Goal: Communication & Community: Connect with others

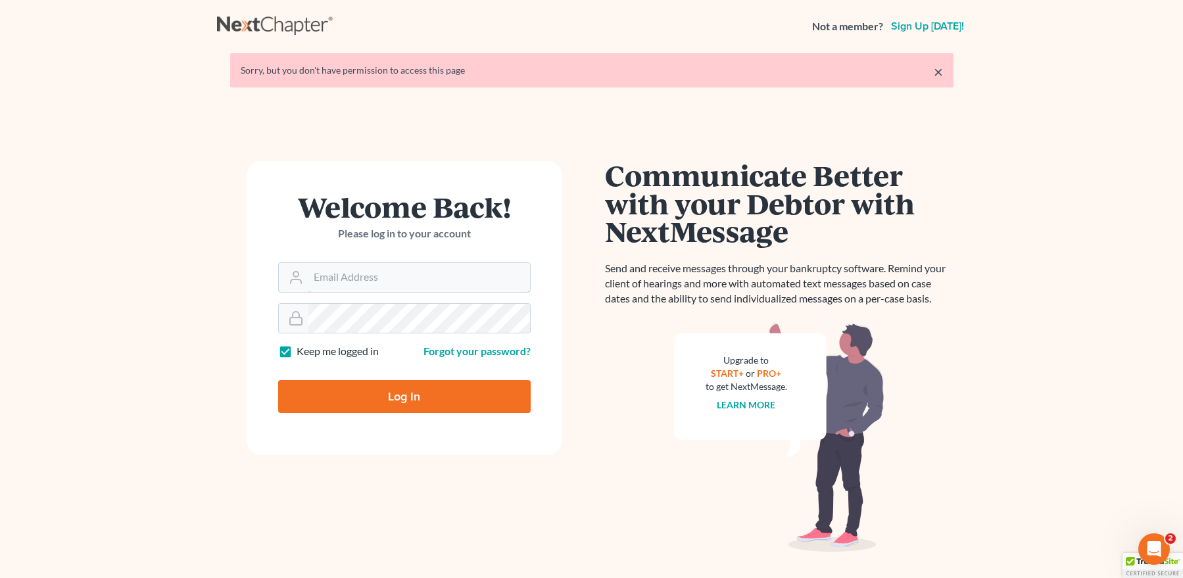
type input "[EMAIL_ADDRESS][DOMAIN_NAME]"
click at [408, 399] on input "Log In" at bounding box center [404, 396] width 252 height 33
type input "Thinking..."
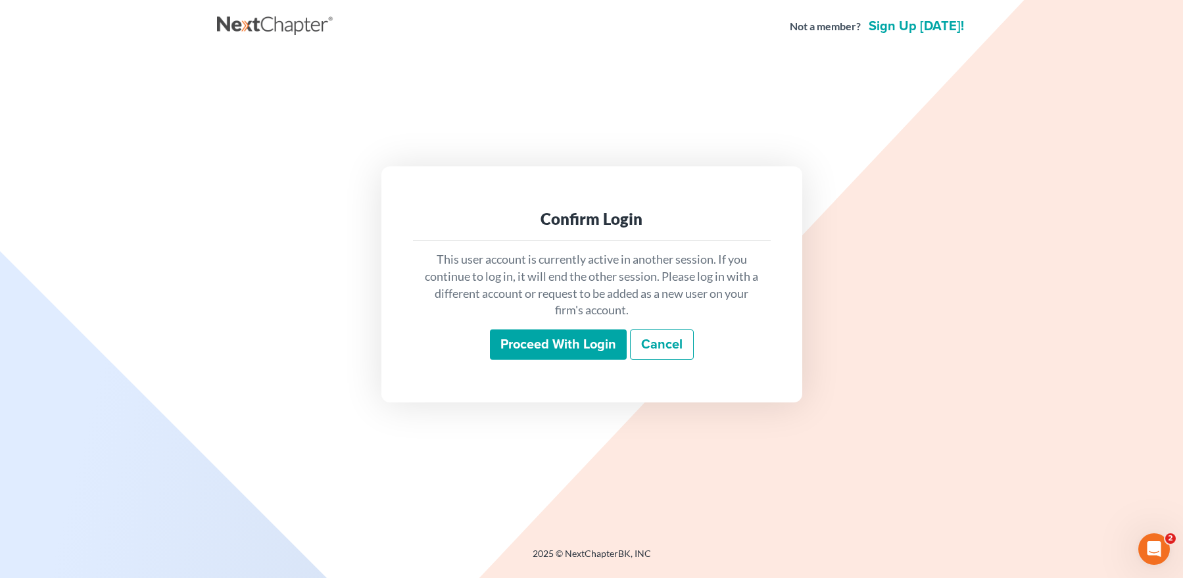
click at [539, 338] on input "Proceed with login" at bounding box center [558, 344] width 137 height 30
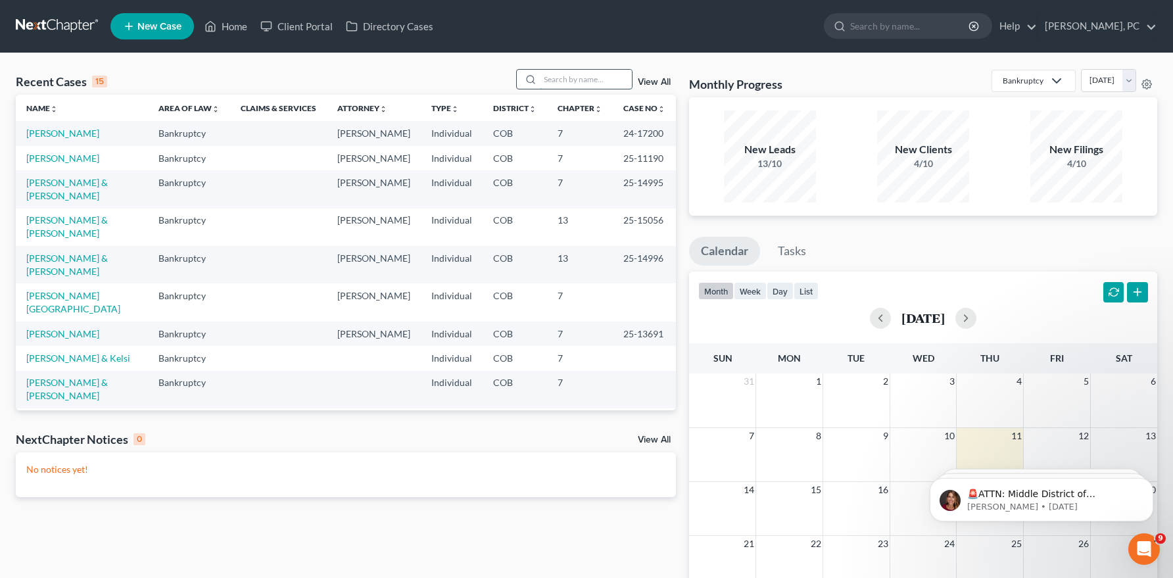
click at [570, 76] on input "search" at bounding box center [586, 79] width 92 height 19
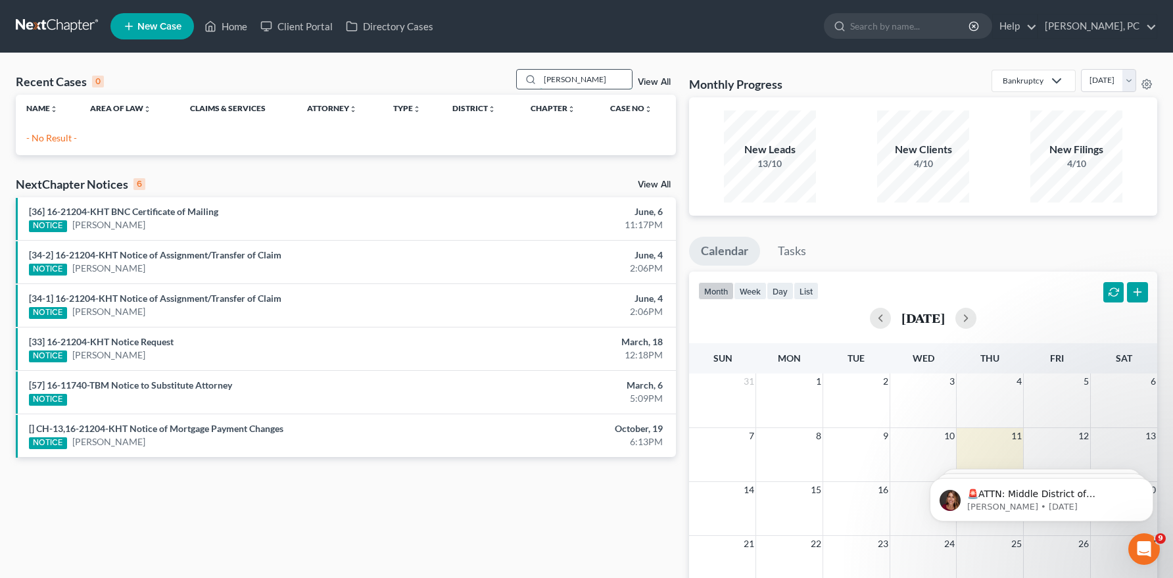
click at [544, 79] on input "jin choy" at bounding box center [586, 79] width 92 height 19
click at [549, 78] on input "jin choy" at bounding box center [586, 79] width 92 height 19
click at [545, 78] on input "jin choy" at bounding box center [586, 79] width 92 height 19
type input "y"
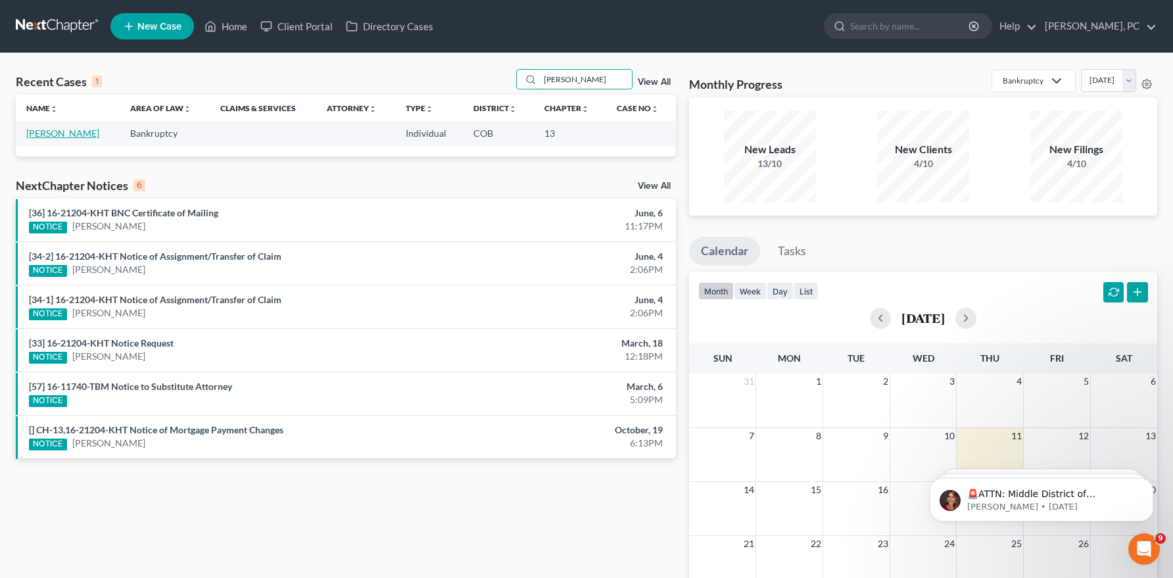
type input "jin"
click at [36, 128] on link "[PERSON_NAME]" at bounding box center [62, 133] width 73 height 11
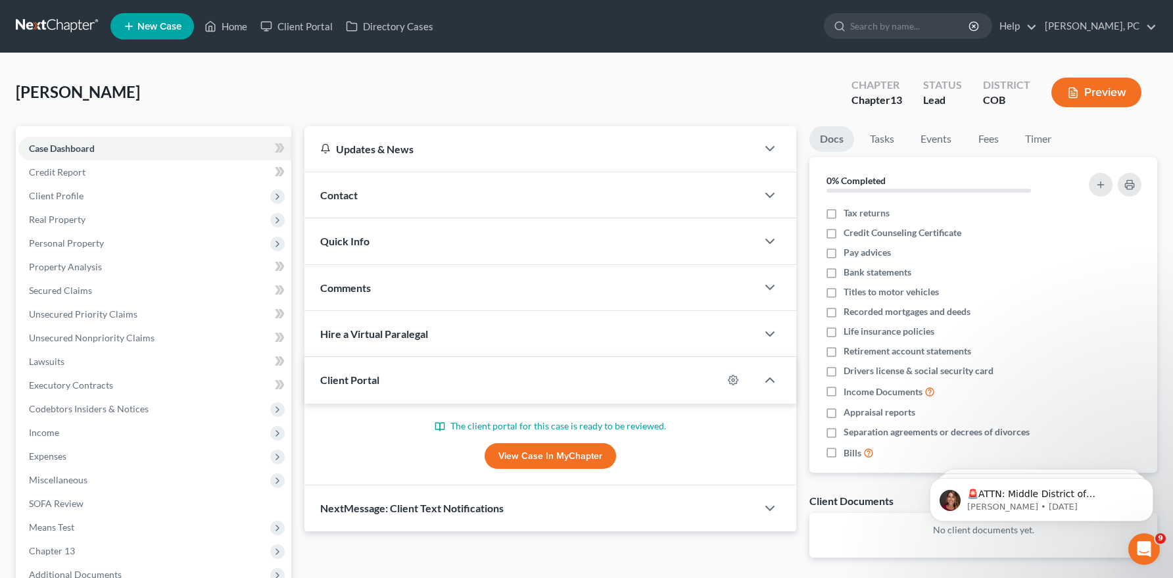
click at [531, 454] on link "View Case in MyChapter" at bounding box center [551, 456] width 132 height 26
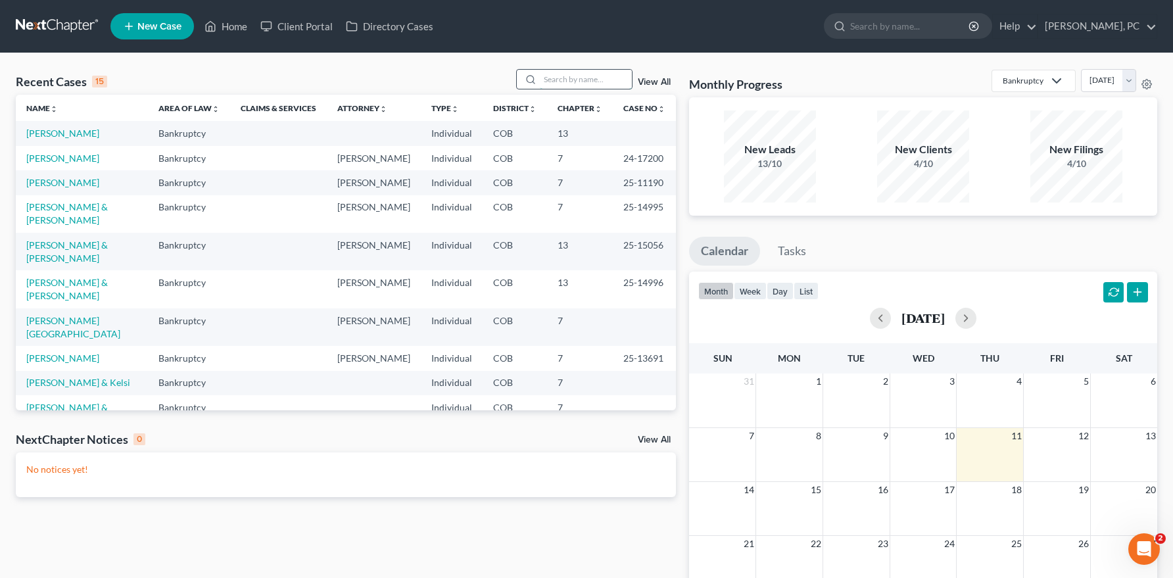
drag, startPoint x: 557, startPoint y: 80, endPoint x: 562, endPoint y: 85, distance: 7.4
click at [560, 84] on input "search" at bounding box center [586, 79] width 92 height 19
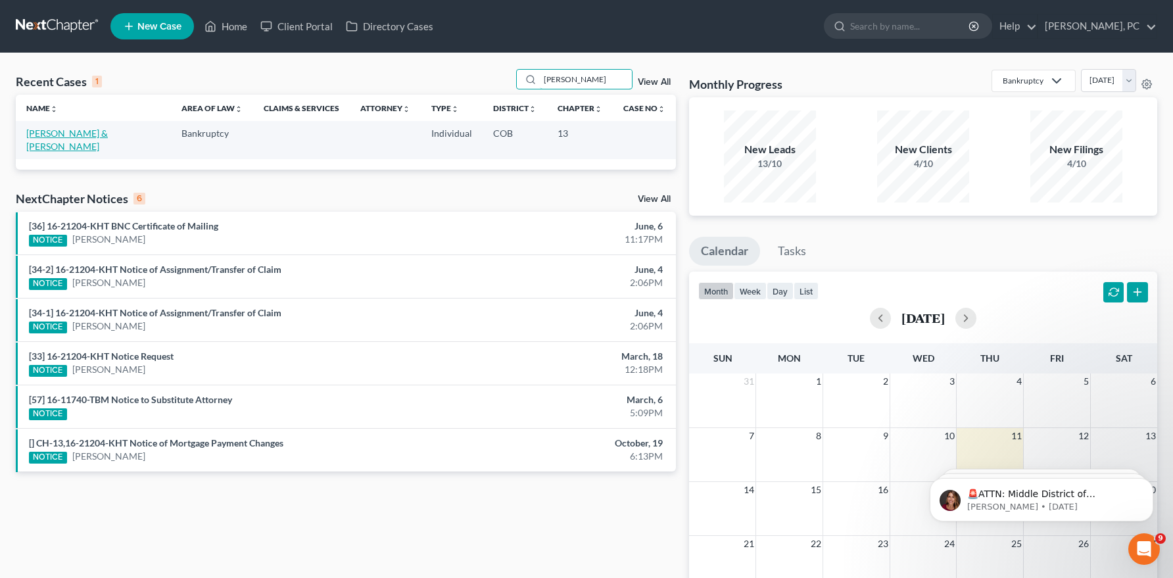
type input "dewald"
click at [87, 131] on link "[PERSON_NAME] & [PERSON_NAME]" at bounding box center [67, 140] width 82 height 24
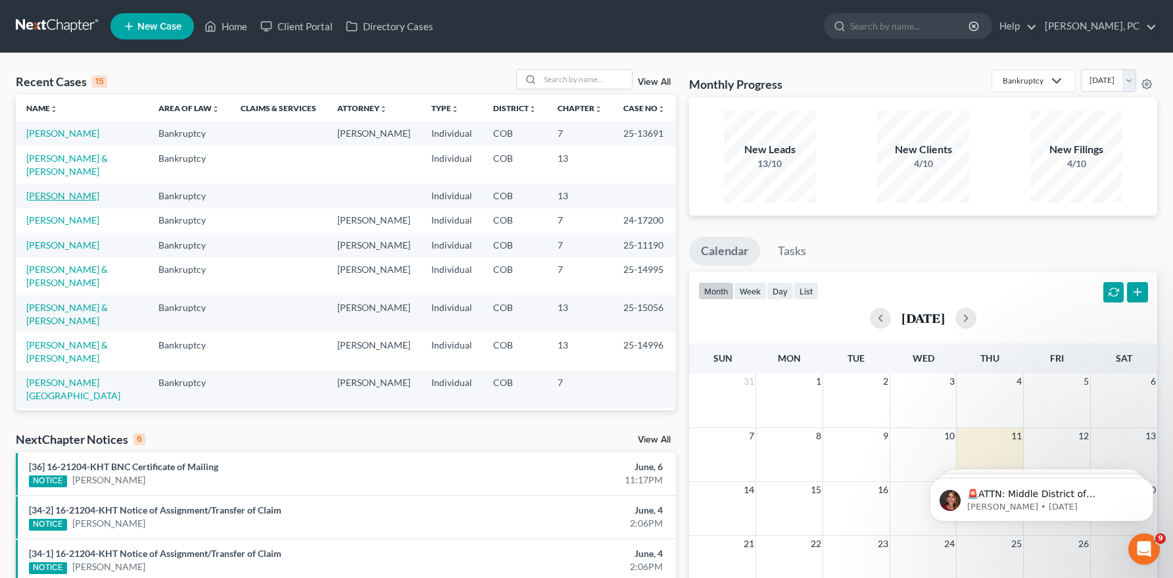
click at [56, 201] on link "[PERSON_NAME]" at bounding box center [62, 195] width 73 height 11
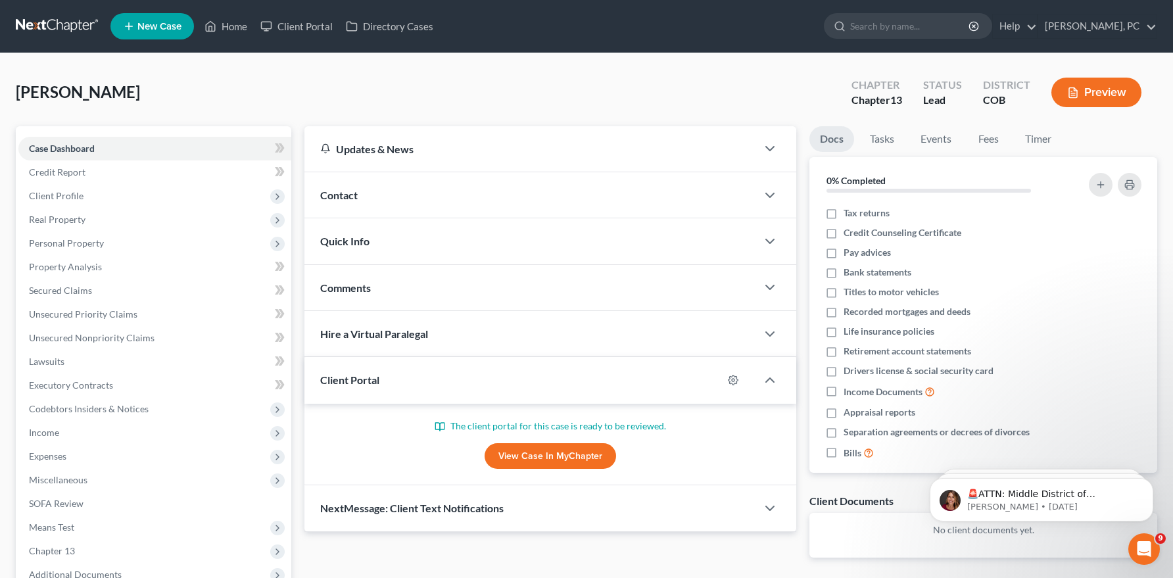
click at [514, 456] on link "View Case in MyChapter" at bounding box center [551, 456] width 132 height 26
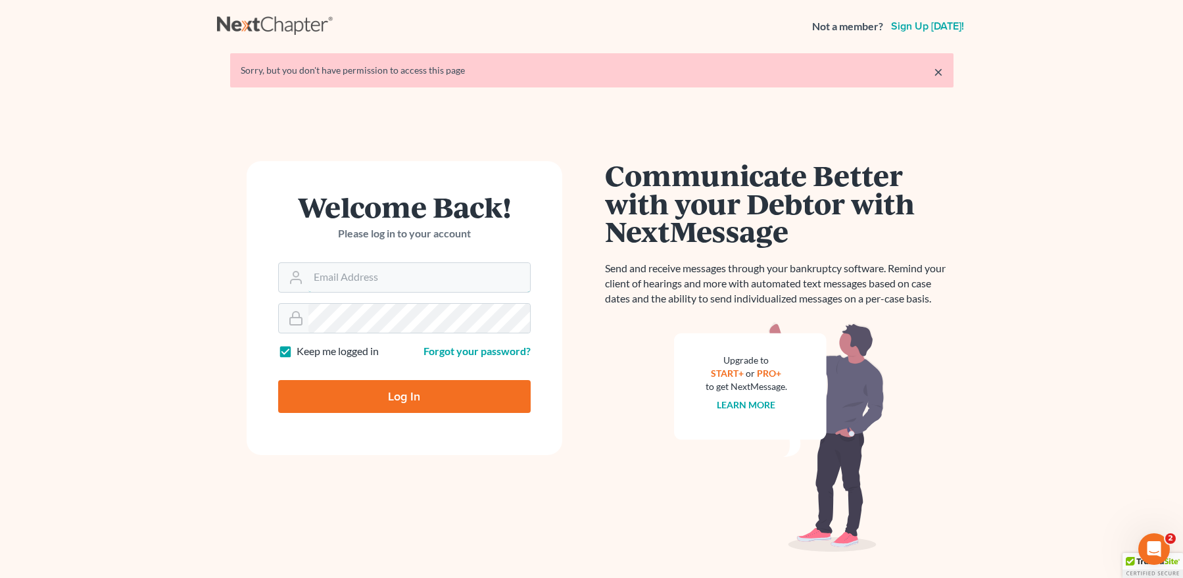
type input "[EMAIL_ADDRESS][DOMAIN_NAME]"
click at [414, 399] on input "Log In" at bounding box center [404, 396] width 252 height 33
type input "Thinking..."
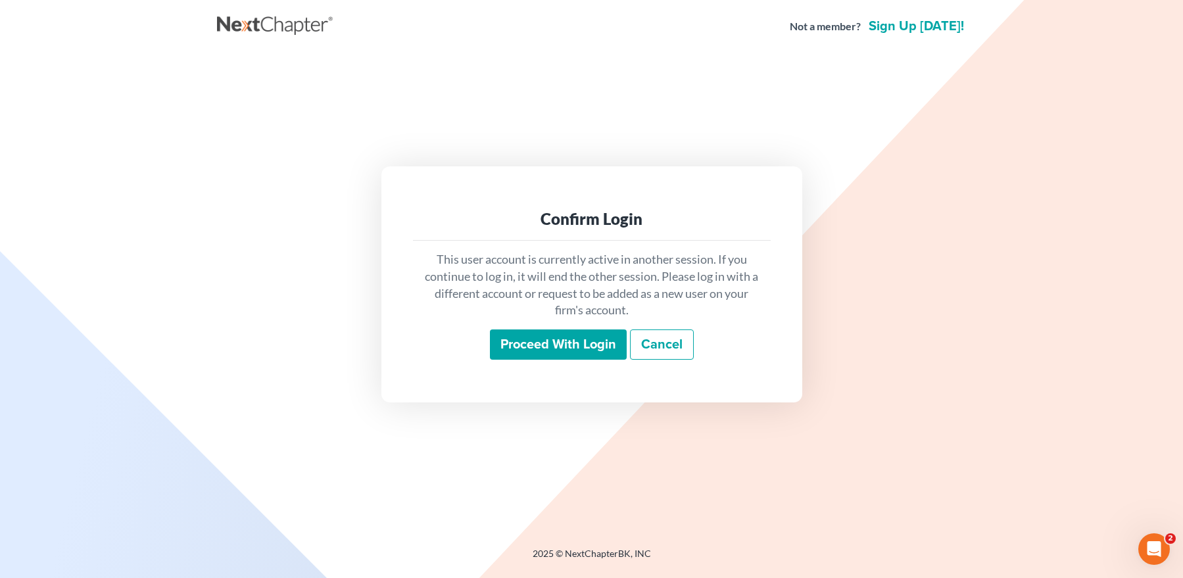
click at [501, 337] on input "Proceed with login" at bounding box center [558, 344] width 137 height 30
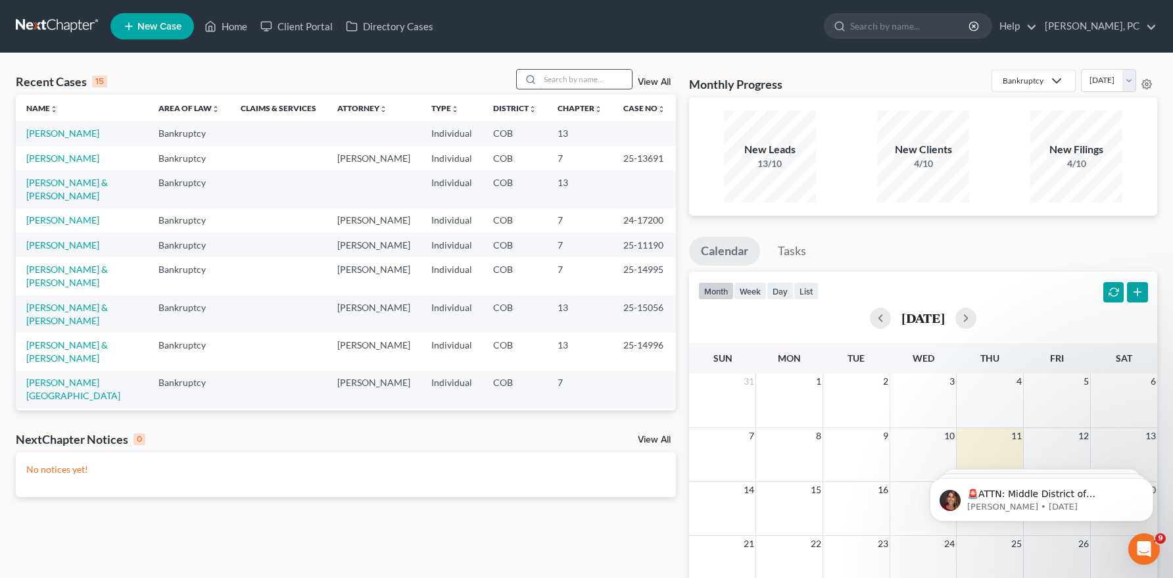
click at [563, 84] on input "search" at bounding box center [586, 79] width 92 height 19
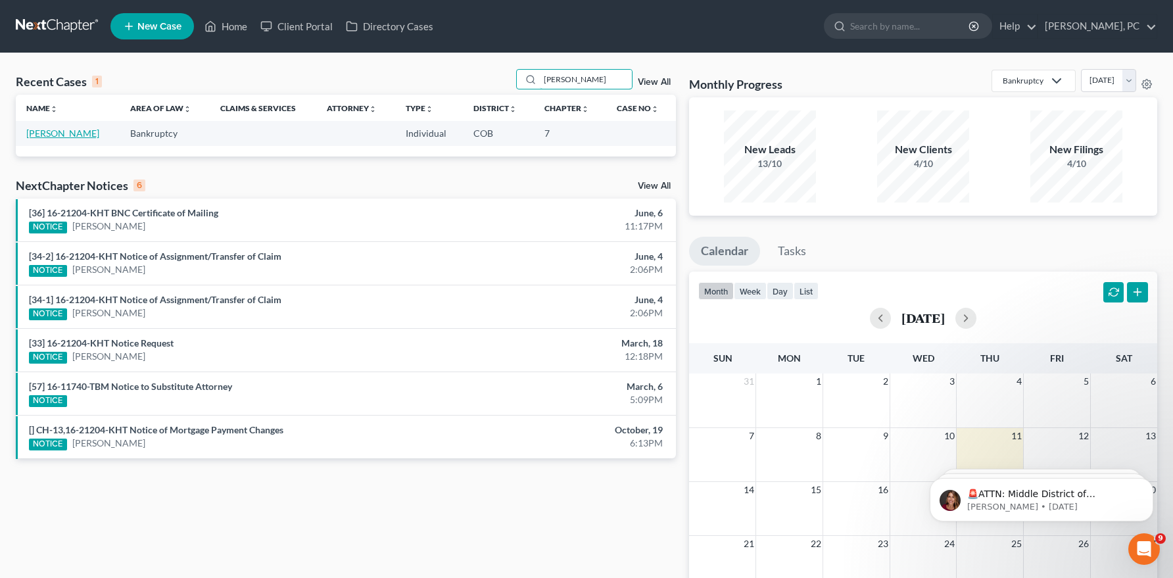
type input "whetten"
click at [91, 133] on link "[PERSON_NAME]" at bounding box center [62, 133] width 73 height 11
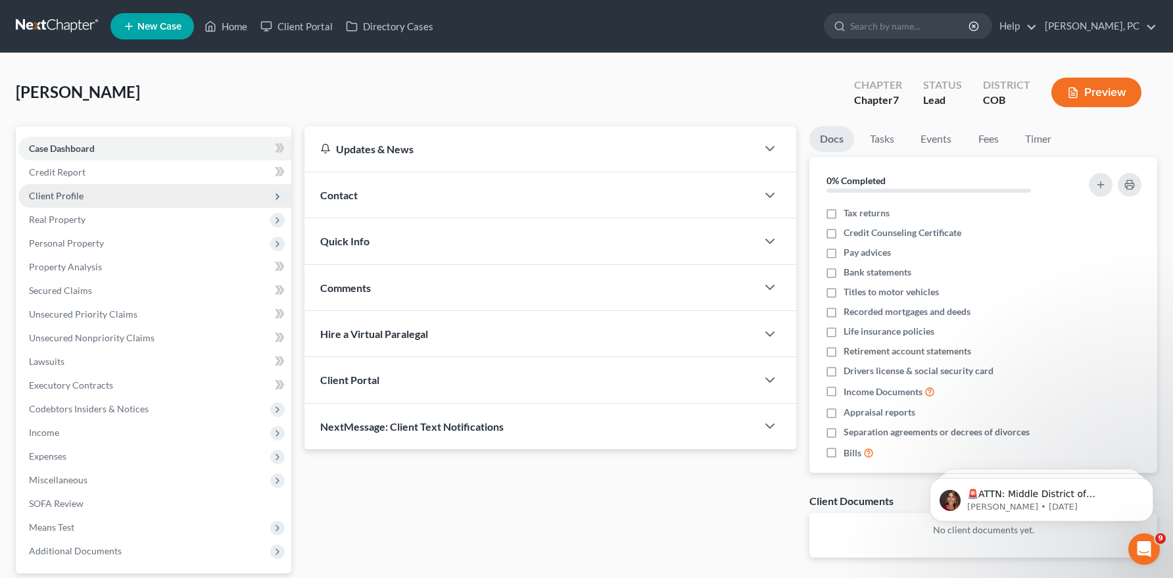
click at [74, 193] on span "Client Profile" at bounding box center [56, 195] width 55 height 11
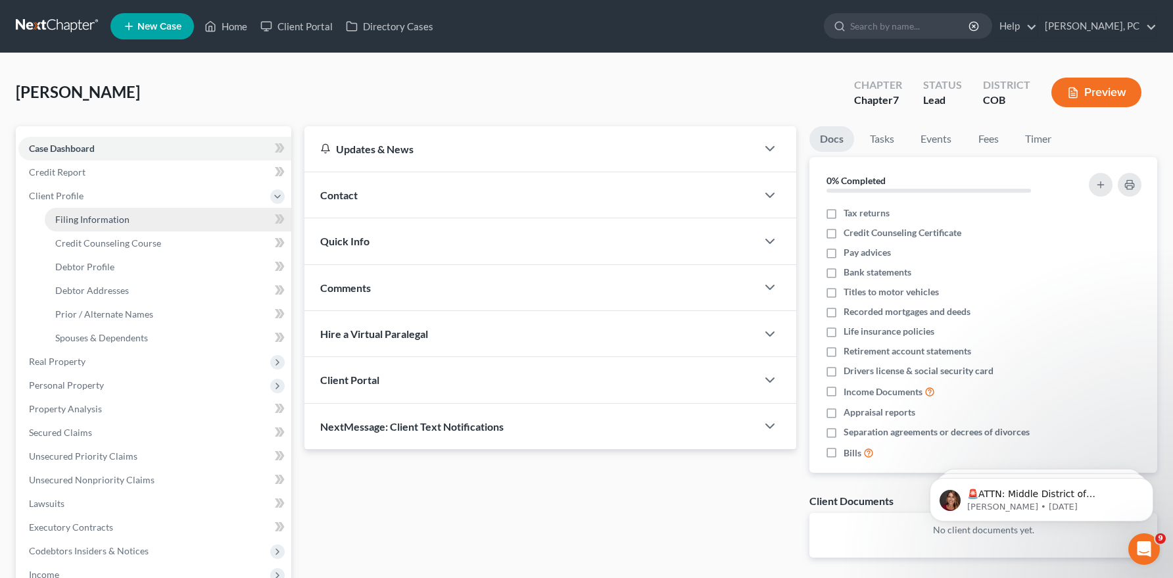
click at [106, 216] on span "Filing Information" at bounding box center [92, 219] width 74 height 11
select select "1"
select select "0"
select select "5"
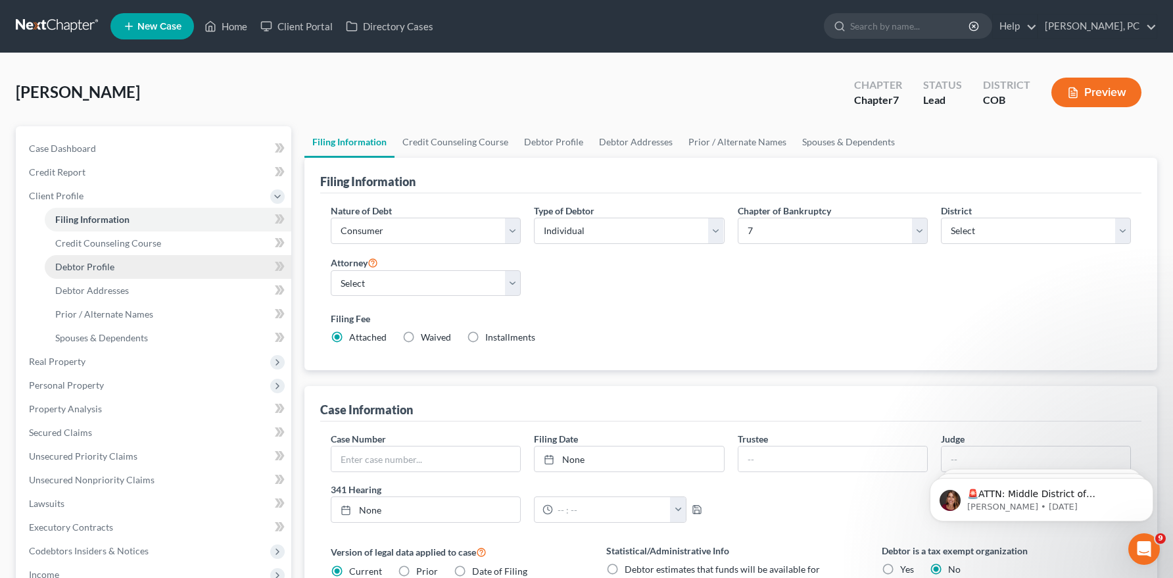
click at [114, 266] on link "Debtor Profile" at bounding box center [168, 267] width 247 height 24
select select "0"
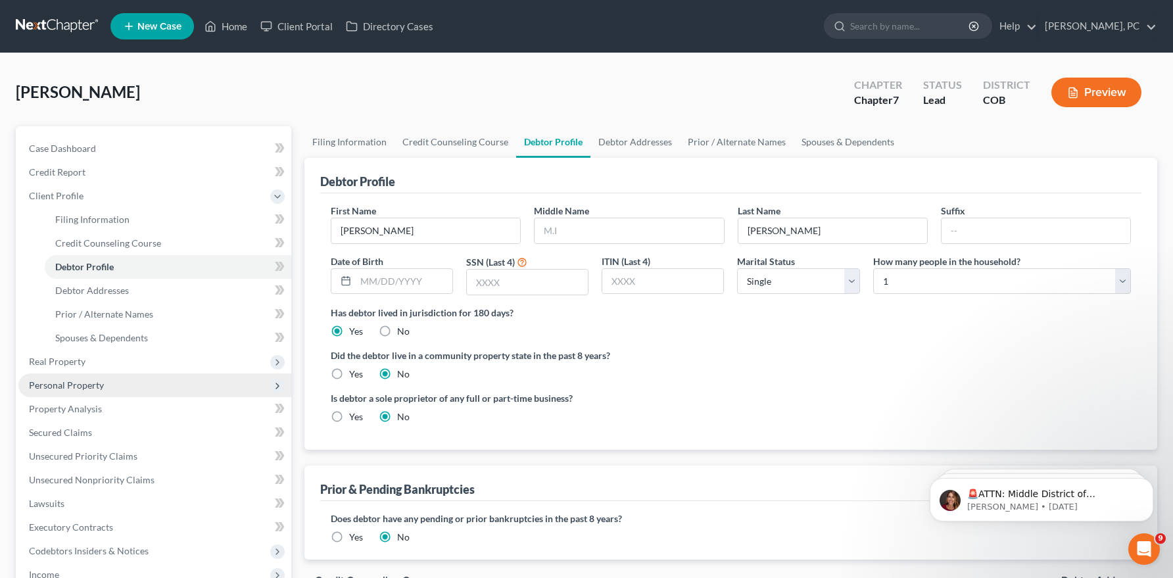
click at [80, 383] on span "Personal Property" at bounding box center [66, 384] width 75 height 11
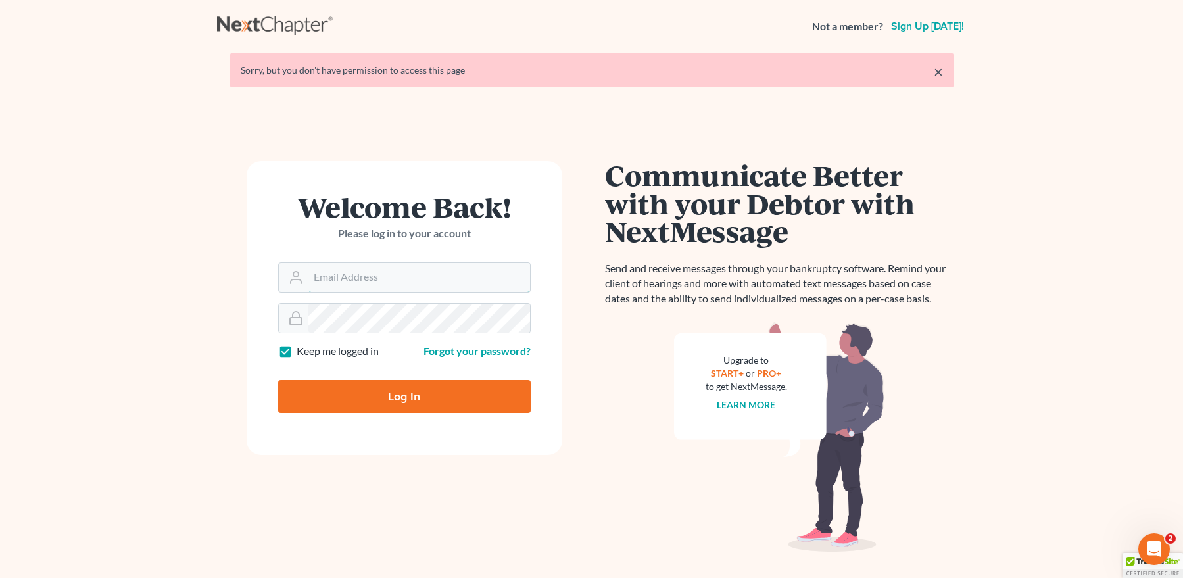
type input "mpaulberkenlaw@gmail.com"
click at [389, 395] on input "Log In" at bounding box center [404, 396] width 252 height 33
type input "Thinking..."
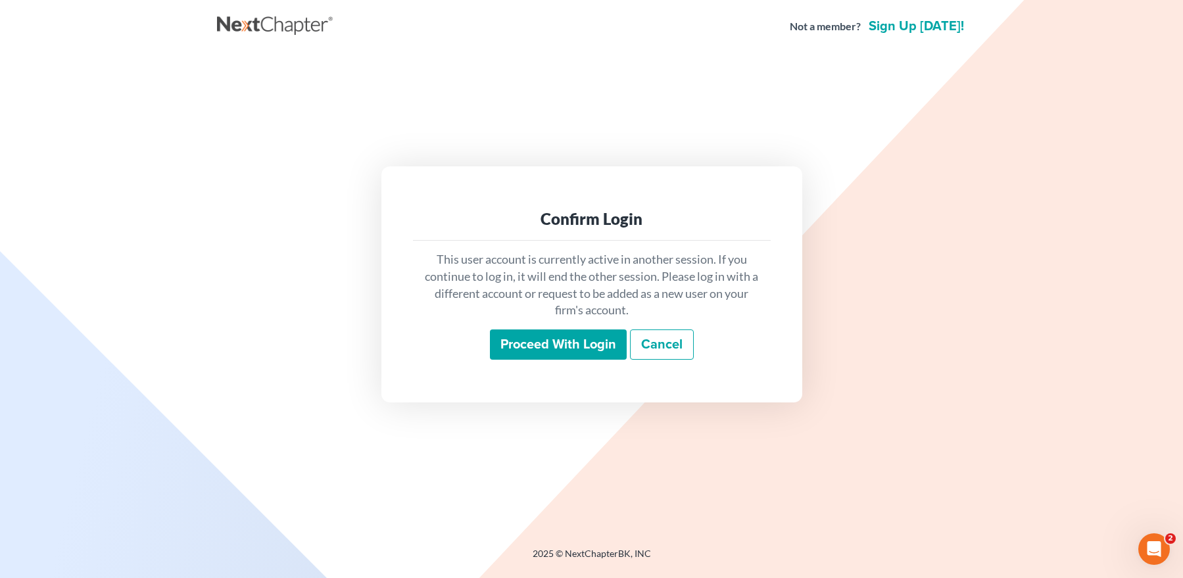
click at [523, 334] on input "Proceed with login" at bounding box center [558, 344] width 137 height 30
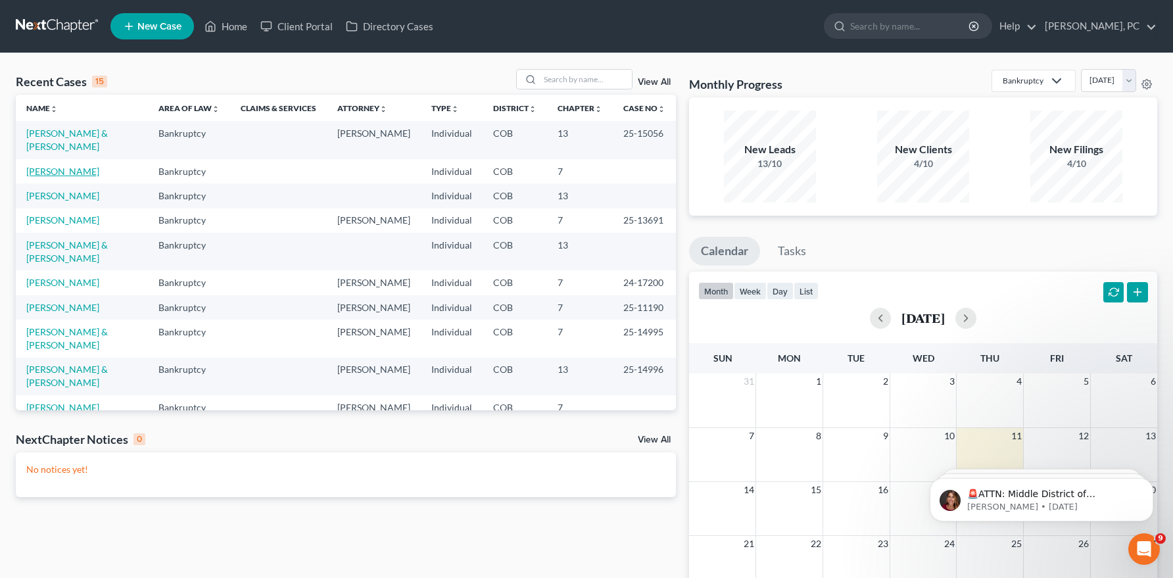
click at [88, 166] on link "[PERSON_NAME]" at bounding box center [62, 171] width 73 height 11
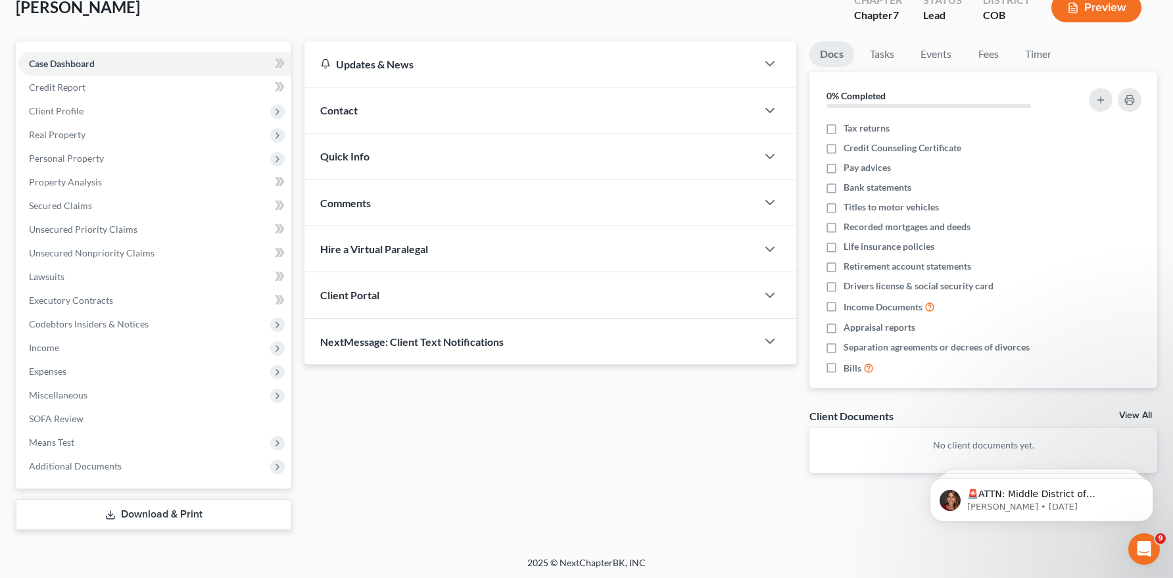
scroll to position [87, 0]
click at [505, 308] on div "Client Portal" at bounding box center [530, 292] width 452 height 45
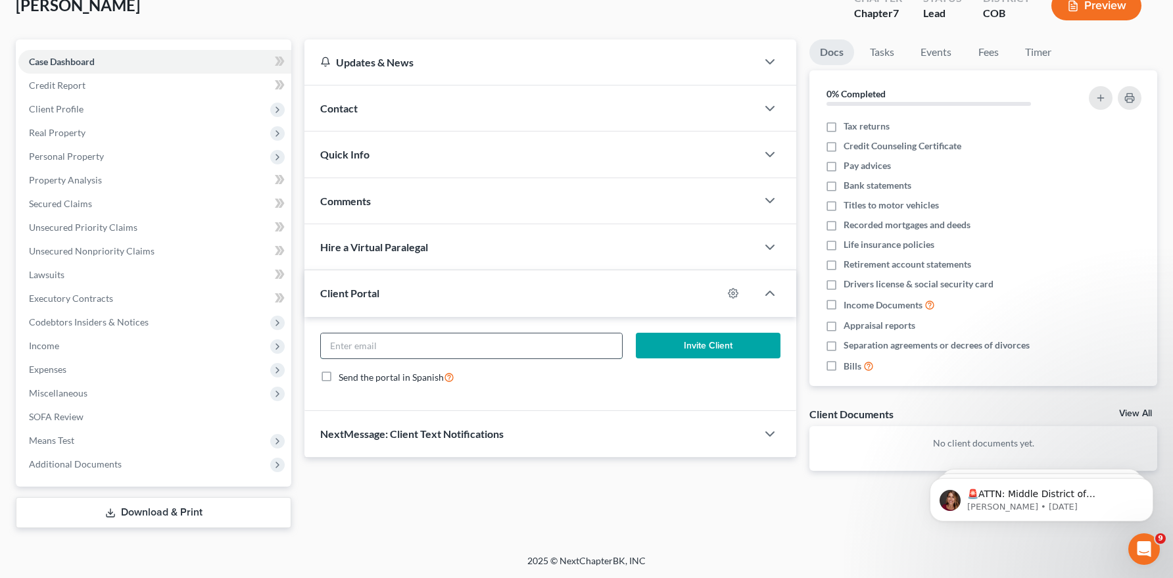
click at [483, 352] on input "email" at bounding box center [471, 345] width 301 height 25
click at [467, 285] on div "Client Portal" at bounding box center [513, 292] width 418 height 45
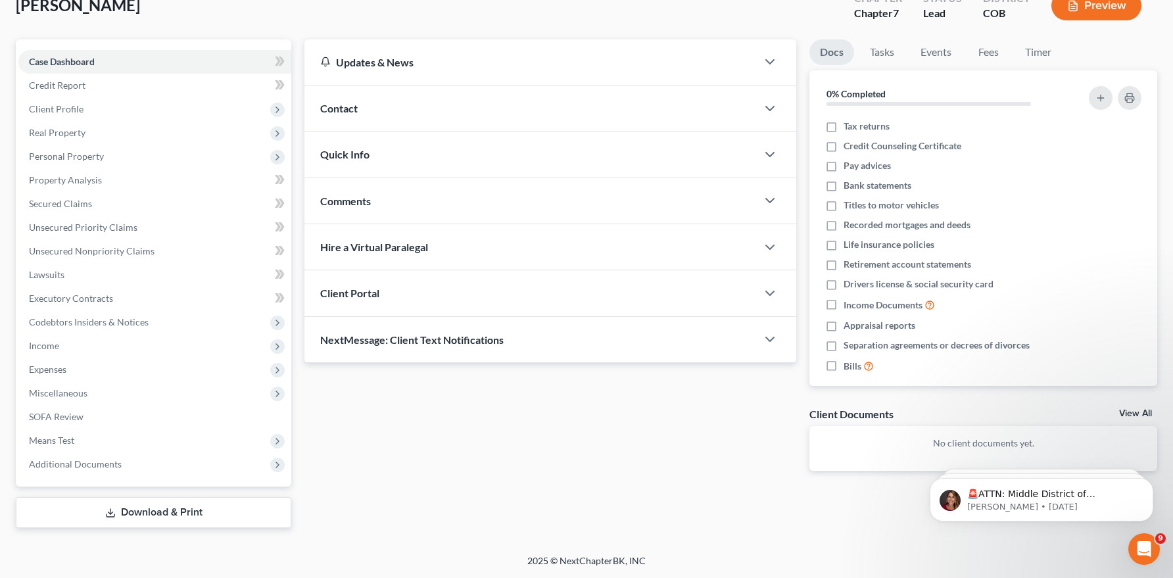
click at [481, 301] on div "Client Portal" at bounding box center [530, 292] width 452 height 45
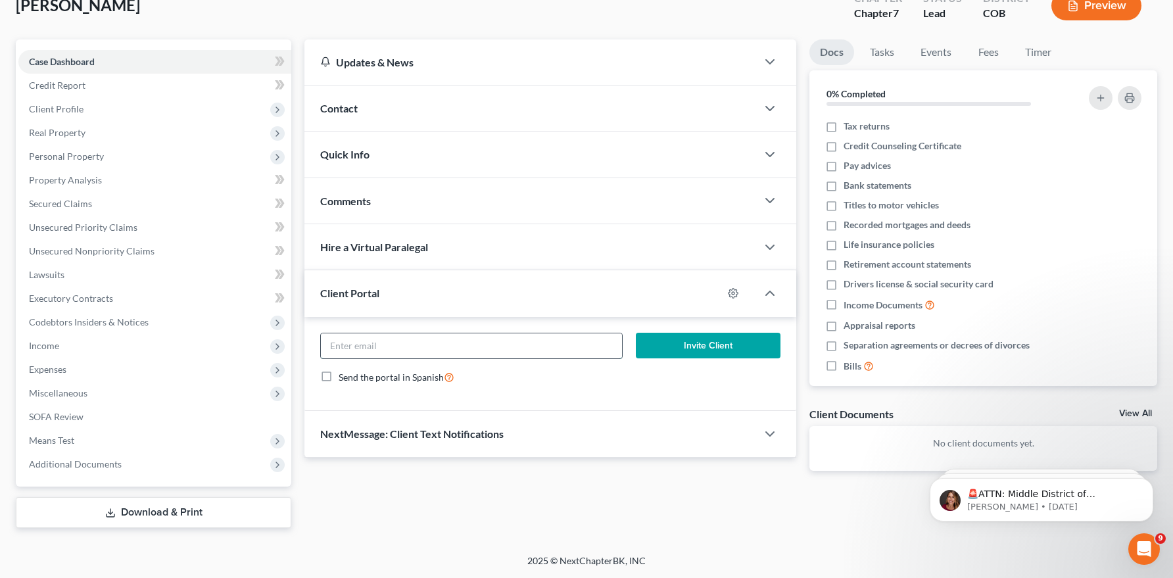
click at [449, 343] on input "email" at bounding box center [471, 345] width 301 height 25
drag, startPoint x: 421, startPoint y: 345, endPoint x: 334, endPoint y: 364, distance: 89.5
click at [334, 364] on form "Invite Client Send the portal in Spanish" at bounding box center [550, 364] width 473 height 62
click at [608, 297] on div "Client Portal" at bounding box center [513, 292] width 418 height 45
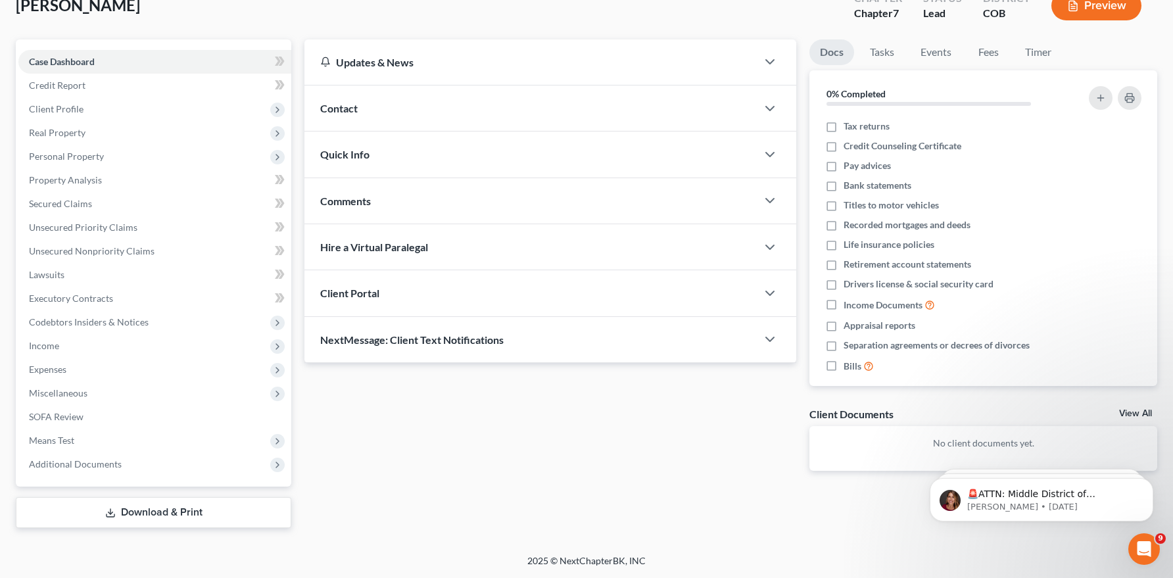
drag, startPoint x: 362, startPoint y: 295, endPoint x: 358, endPoint y: 303, distance: 8.8
click at [360, 298] on span "Client Portal" at bounding box center [349, 293] width 59 height 12
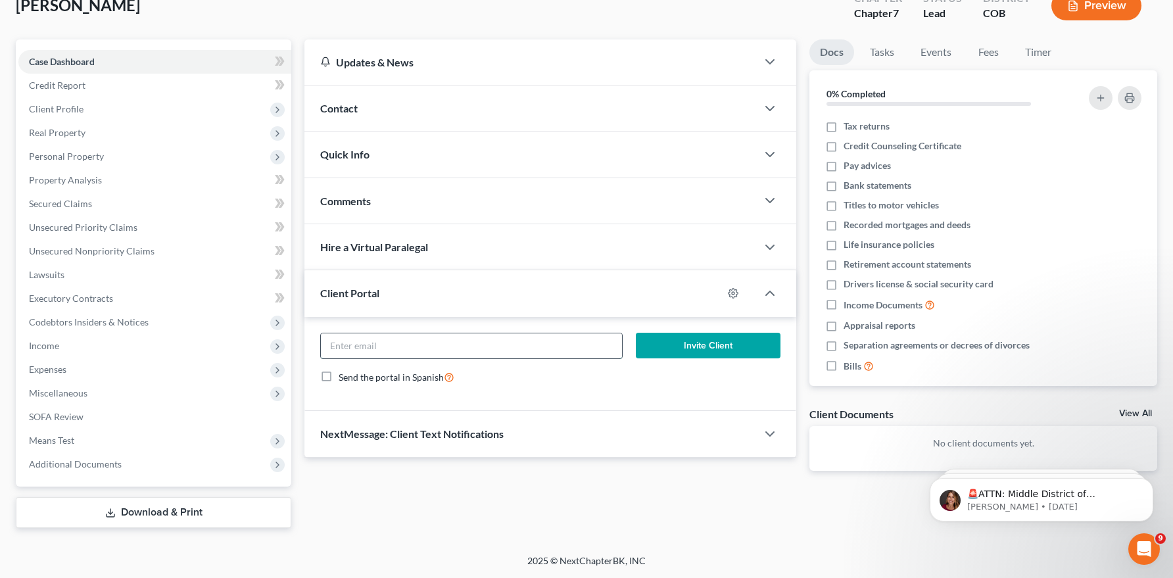
click at [370, 352] on input "email" at bounding box center [471, 345] width 301 height 25
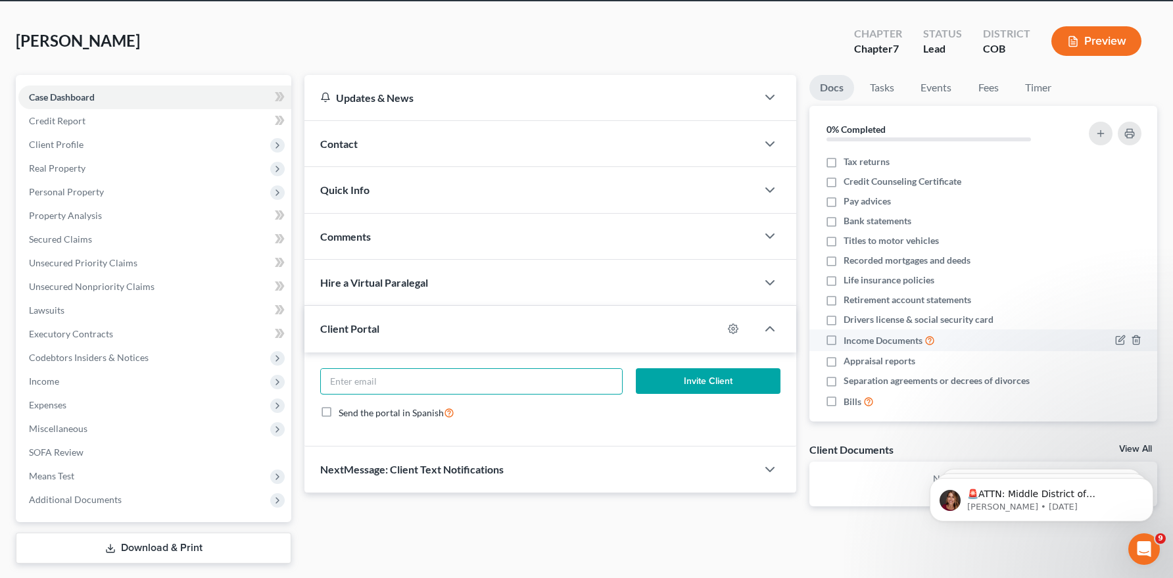
scroll to position [21, 0]
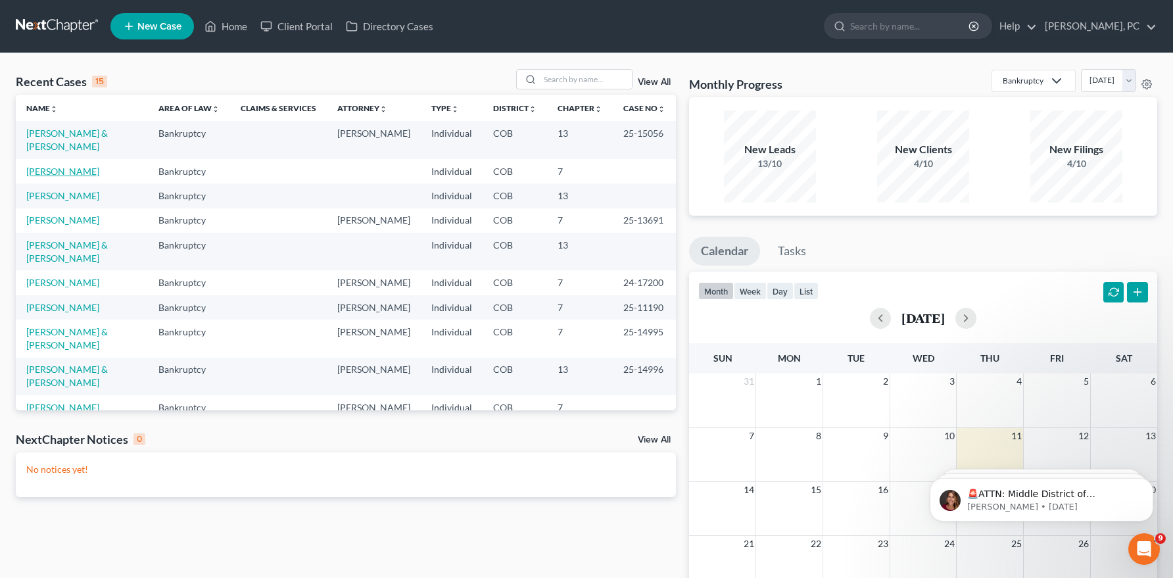
click at [85, 166] on link "[PERSON_NAME]" at bounding box center [62, 171] width 73 height 11
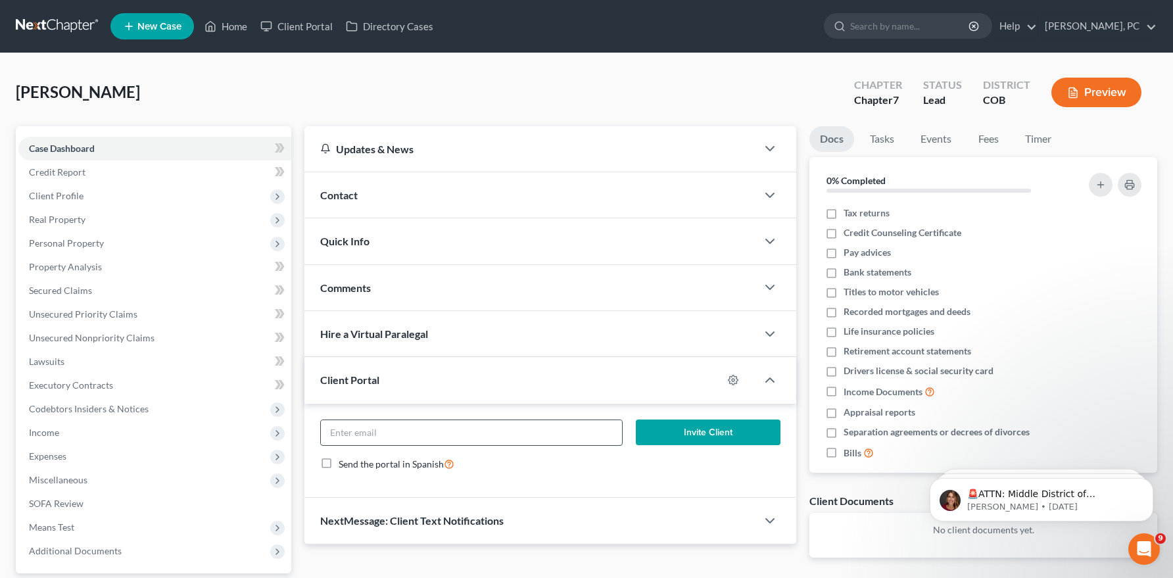
click at [348, 432] on input "email" at bounding box center [471, 432] width 301 height 25
type input "[EMAIL_ADDRESS][DOMAIN_NAME]"
click at [688, 427] on button "Invite Client" at bounding box center [708, 432] width 145 height 26
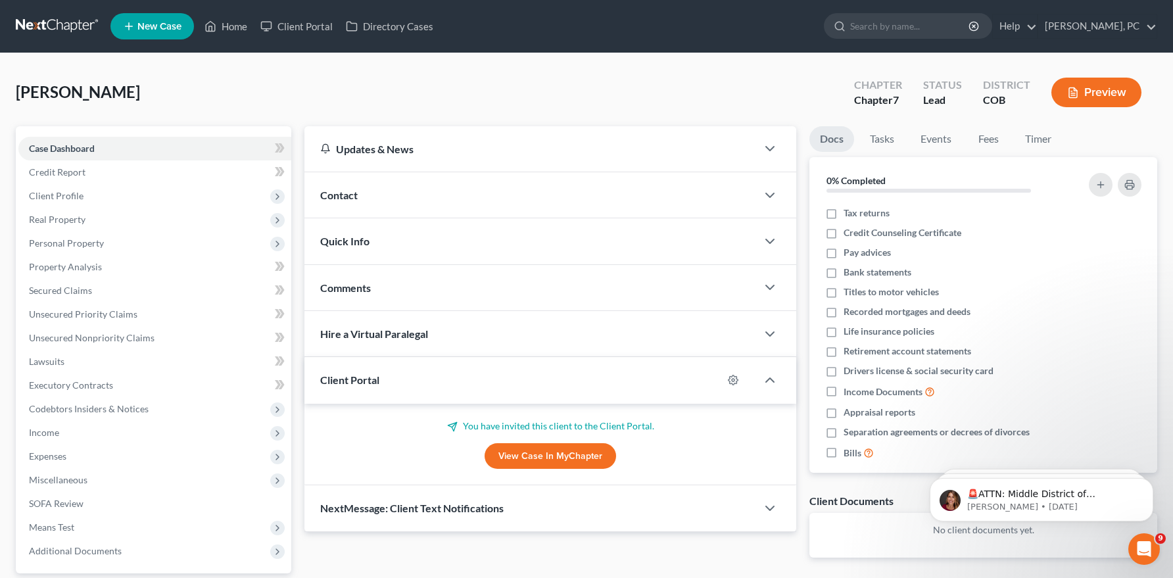
click at [533, 453] on link "View Case in MyChapter" at bounding box center [551, 456] width 132 height 26
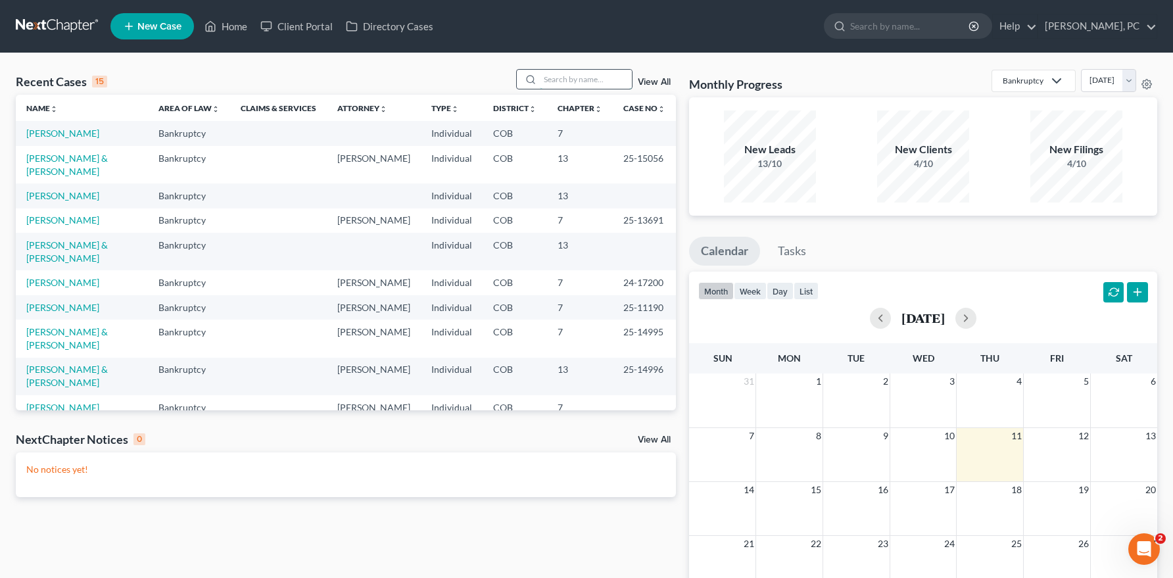
click at [573, 73] on input "search" at bounding box center [586, 79] width 92 height 19
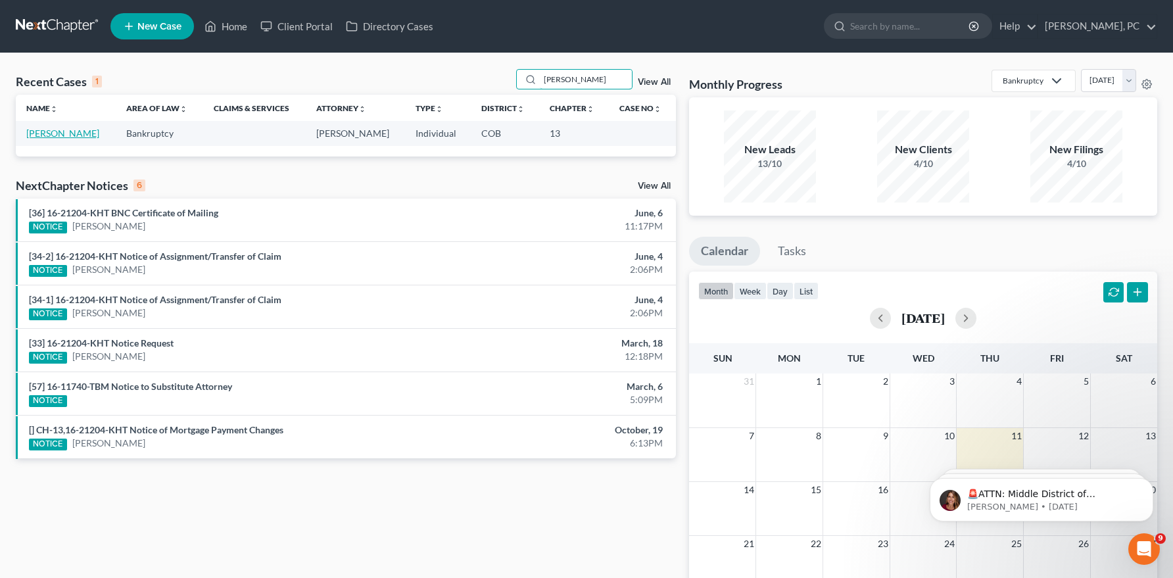
type input "[PERSON_NAME]"
click at [47, 136] on link "[PERSON_NAME]" at bounding box center [62, 133] width 73 height 11
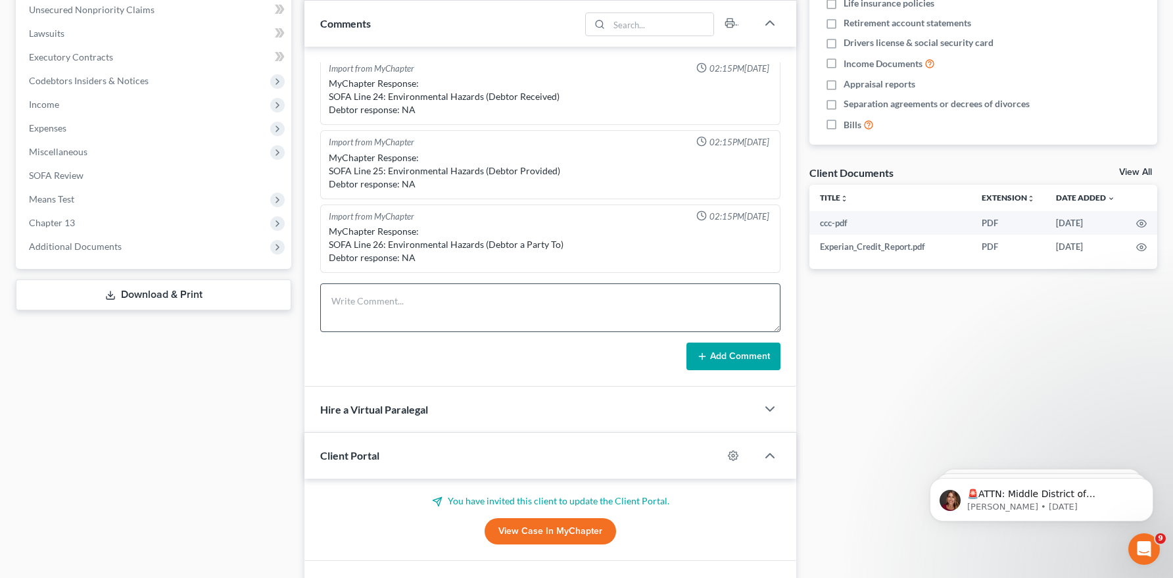
scroll to position [329, 0]
click at [535, 524] on link "View Case in MyChapter" at bounding box center [551, 530] width 132 height 26
